Goal: Information Seeking & Learning: Learn about a topic

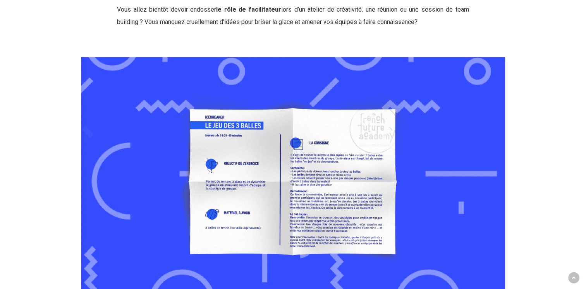
scroll to position [504, 0]
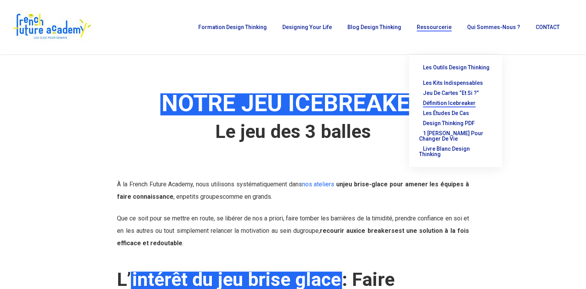
click at [445, 100] on span "Définition Icebreaker" at bounding box center [449, 103] width 53 height 6
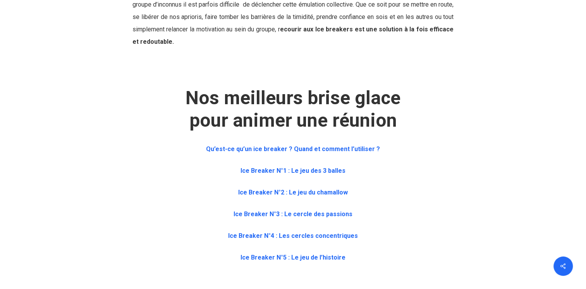
scroll to position [310, 0]
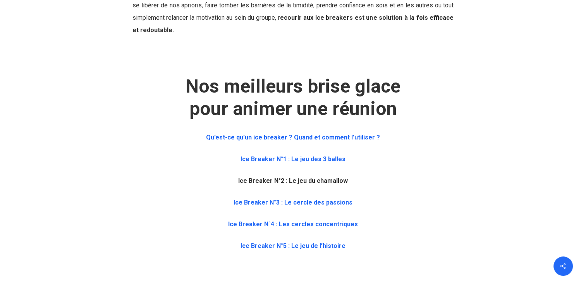
click at [292, 181] on b "Ice Breaker N°2 : Le jeu du chamallow" at bounding box center [293, 180] width 110 height 7
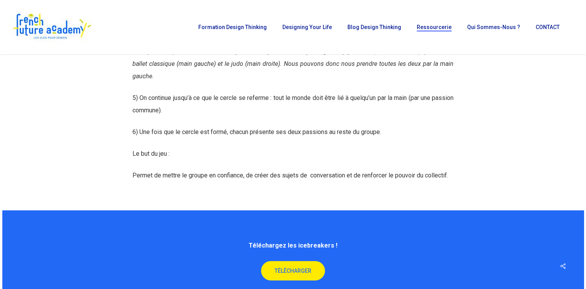
scroll to position [2382, 0]
